Goal: Task Accomplishment & Management: Manage account settings

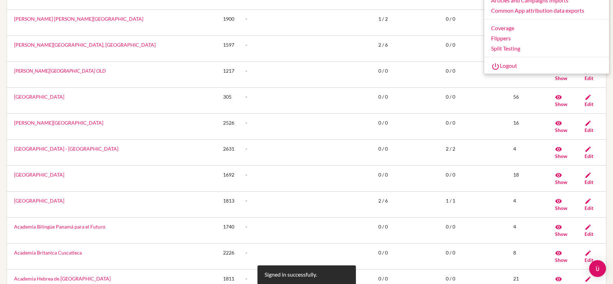
scroll to position [236, 0]
click at [505, 68] on link "Logout" at bounding box center [546, 66] width 125 height 11
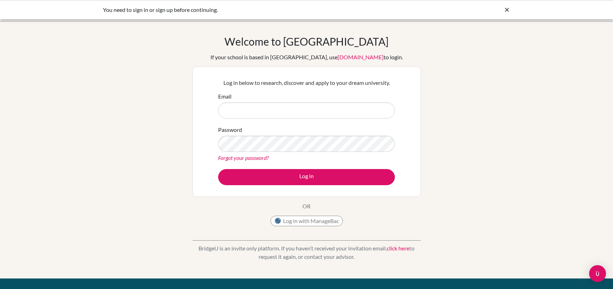
type input "andria.sloan+admin@bridge-u.com"
click at [507, 10] on icon at bounding box center [506, 9] width 7 height 7
click at [307, 106] on input "[PERSON_NAME][EMAIL_ADDRESS][PERSON_NAME][DOMAIN_NAME]" at bounding box center [306, 111] width 177 height 16
type input "andria.sloan+student@bridge-u.com"
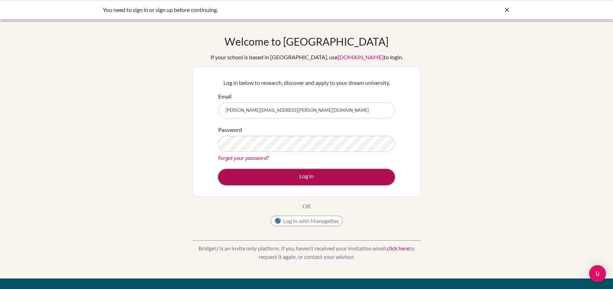
click at [268, 177] on button "Log in" at bounding box center [306, 177] width 177 height 16
